Goal: Task Accomplishment & Management: Manage account settings

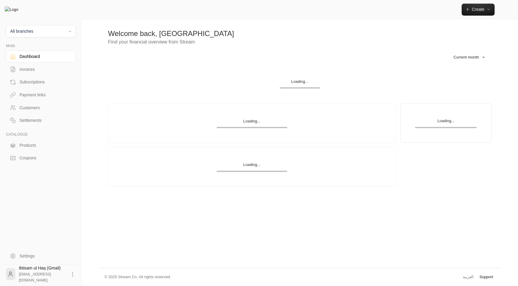
click at [484, 277] on link "Support" at bounding box center [487, 276] width 18 height 11
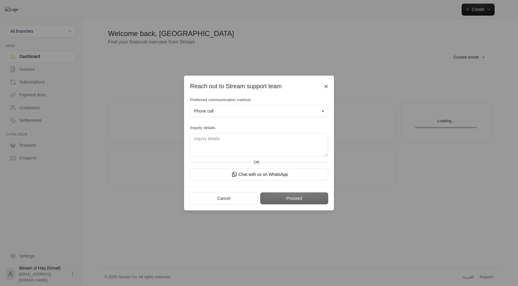
click at [322, 166] on div "OR" at bounding box center [259, 162] width 138 height 12
drag, startPoint x: 317, startPoint y: 174, endPoint x: 328, endPoint y: 173, distance: 11.1
click at [329, 173] on div "Chat with us on WhatsApp" at bounding box center [259, 174] width 144 height 12
drag, startPoint x: 322, startPoint y: 172, endPoint x: 325, endPoint y: 171, distance: 3.1
click at [325, 171] on button "Chat with us on WhatsApp" at bounding box center [259, 174] width 138 height 12
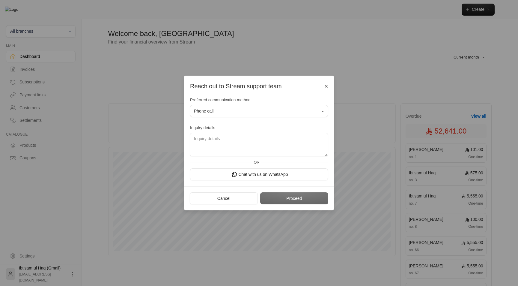
drag, startPoint x: 324, startPoint y: 171, endPoint x: 326, endPoint y: 164, distance: 6.6
click at [326, 164] on div "Preferred communication method Phone call Inquiry details OR Chat with us on Wh…" at bounding box center [259, 138] width 144 height 83
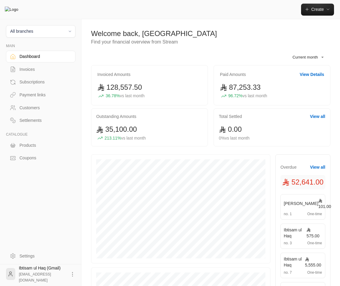
click at [70, 274] on icon at bounding box center [73, 274] width 6 height 6
click at [64, 274] on li "Logout" at bounding box center [61, 274] width 22 height 10
